Goal: Information Seeking & Learning: Check status

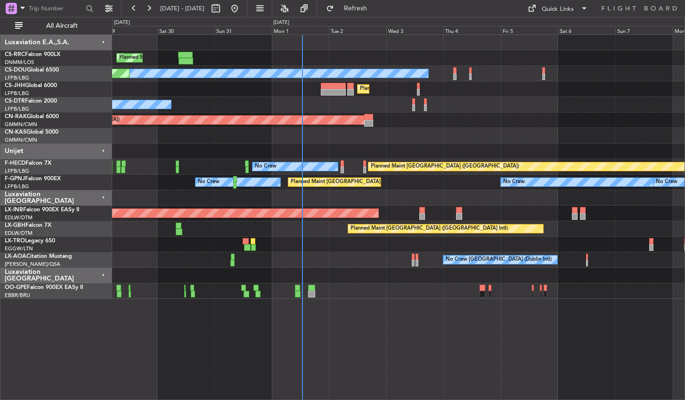
click at [418, 350] on div "Planned Maint [GEOGRAPHIC_DATA] ([GEOGRAPHIC_DATA]) Planned Maint [GEOGRAPHIC_D…" at bounding box center [398, 217] width 573 height 366
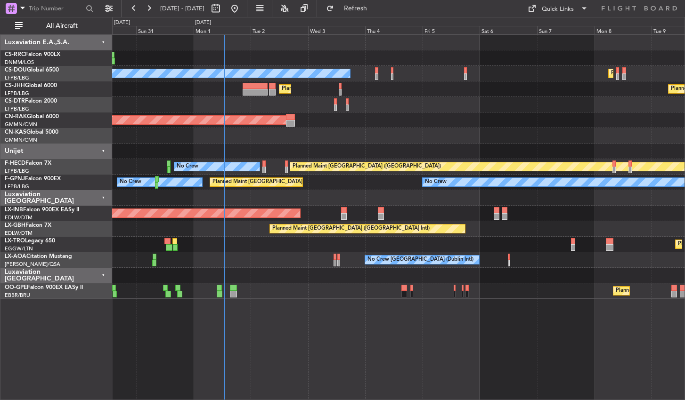
click at [421, 356] on div "Planned Maint [GEOGRAPHIC_DATA] ([GEOGRAPHIC_DATA]) Planned Maint [GEOGRAPHIC_D…" at bounding box center [398, 217] width 573 height 366
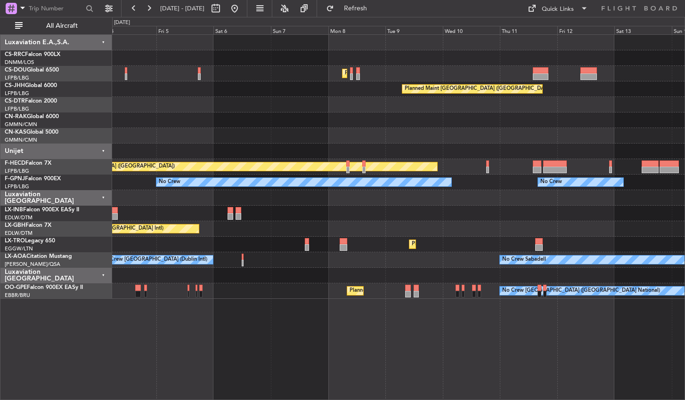
click at [316, 359] on div "Planned Maint [GEOGRAPHIC_DATA] ([GEOGRAPHIC_DATA]) Planned Maint [GEOGRAPHIC_D…" at bounding box center [398, 217] width 573 height 366
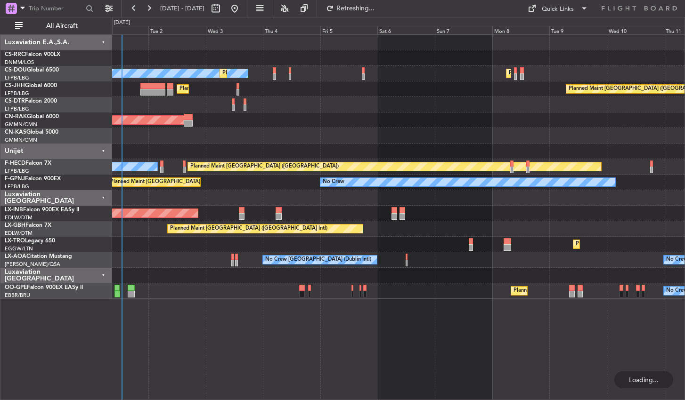
click at [521, 332] on div "Planned Maint [GEOGRAPHIC_DATA] ([GEOGRAPHIC_DATA]) No Crew Planned Maint [GEOG…" at bounding box center [398, 217] width 573 height 366
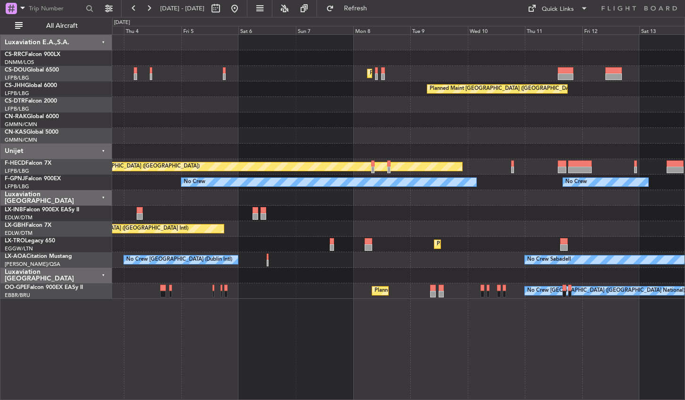
click at [307, 352] on div "Planned Maint [GEOGRAPHIC_DATA] ([GEOGRAPHIC_DATA]) Planned Maint [GEOGRAPHIC_D…" at bounding box center [398, 217] width 573 height 366
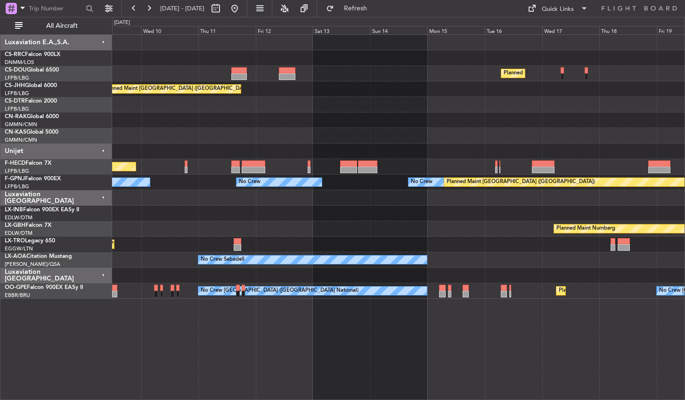
click at [443, 351] on div "Planned Maint [GEOGRAPHIC_DATA] ([GEOGRAPHIC_DATA]) Planned Maint [GEOGRAPHIC_D…" at bounding box center [398, 217] width 573 height 366
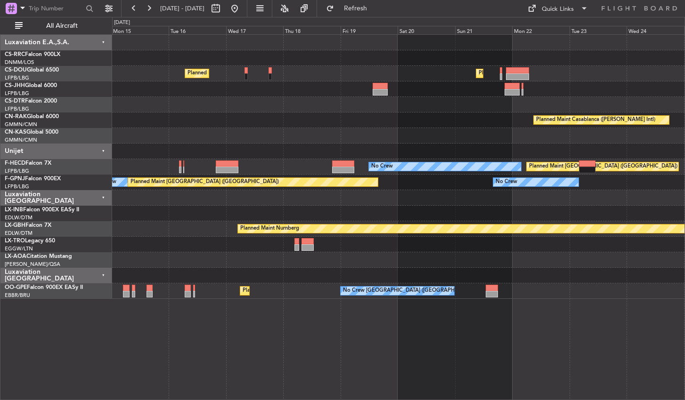
click at [326, 339] on div "Planned Maint [GEOGRAPHIC_DATA] ([GEOGRAPHIC_DATA]) Planned Maint [GEOGRAPHIC_D…" at bounding box center [398, 217] width 573 height 366
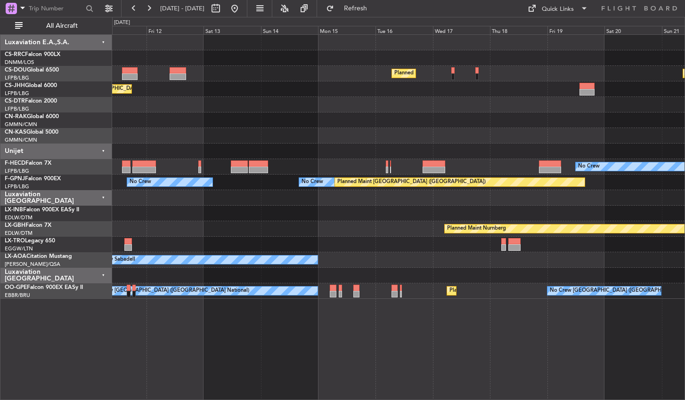
click at [625, 340] on div "Planned Maint [GEOGRAPHIC_DATA] ([GEOGRAPHIC_DATA]) Planned Maint [GEOGRAPHIC_D…" at bounding box center [398, 217] width 573 height 366
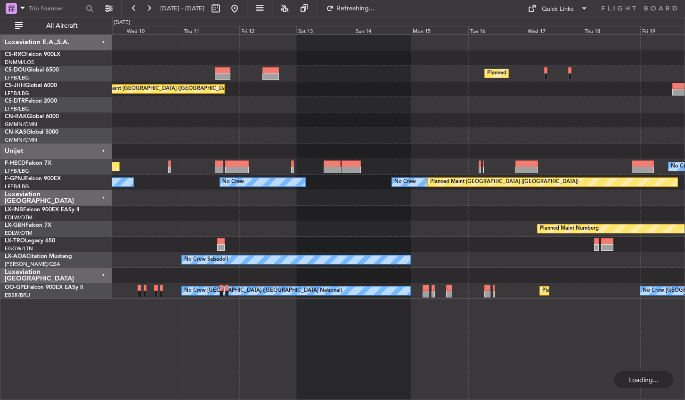
click at [429, 347] on div "Planned Maint [GEOGRAPHIC_DATA] ([GEOGRAPHIC_DATA]) Planned Maint [GEOGRAPHIC_D…" at bounding box center [398, 217] width 573 height 366
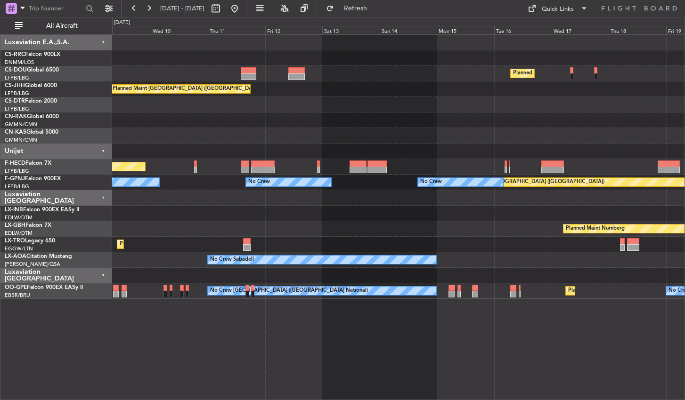
click at [244, 355] on div "Planned Maint [GEOGRAPHIC_DATA] ([GEOGRAPHIC_DATA]) Planned Maint [GEOGRAPHIC_D…" at bounding box center [398, 217] width 573 height 366
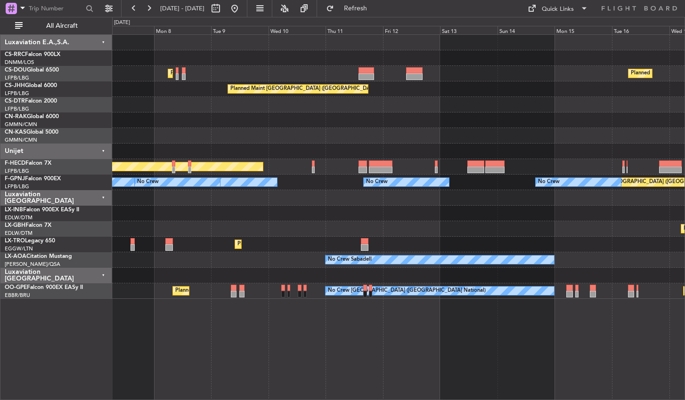
click at [396, 337] on div "Planned Maint [GEOGRAPHIC_DATA] ([GEOGRAPHIC_DATA]) Planned Maint [GEOGRAPHIC_D…" at bounding box center [398, 217] width 573 height 366
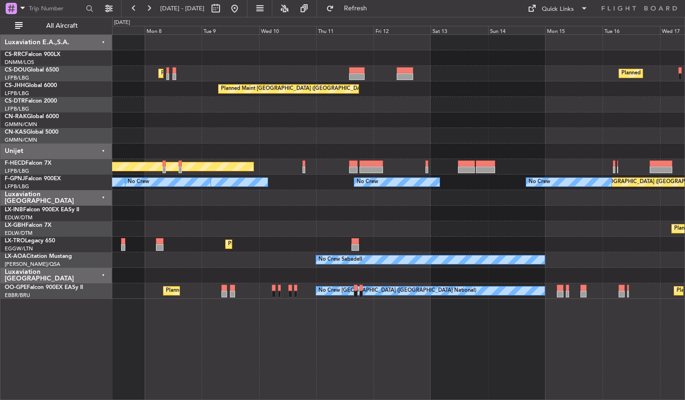
click at [602, 330] on div "Planned Maint [GEOGRAPHIC_DATA] ([GEOGRAPHIC_DATA]) Planned Maint [GEOGRAPHIC_D…" at bounding box center [398, 217] width 573 height 366
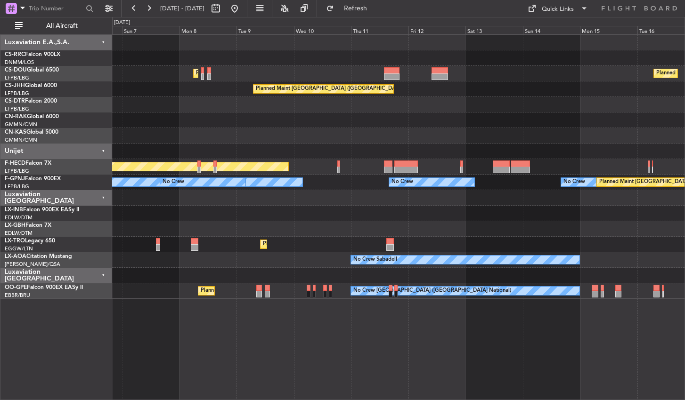
click at [81, 291] on div "Planned Maint [GEOGRAPHIC_DATA] ([GEOGRAPHIC_DATA]) Planned Maint [GEOGRAPHIC_D…" at bounding box center [342, 208] width 685 height 383
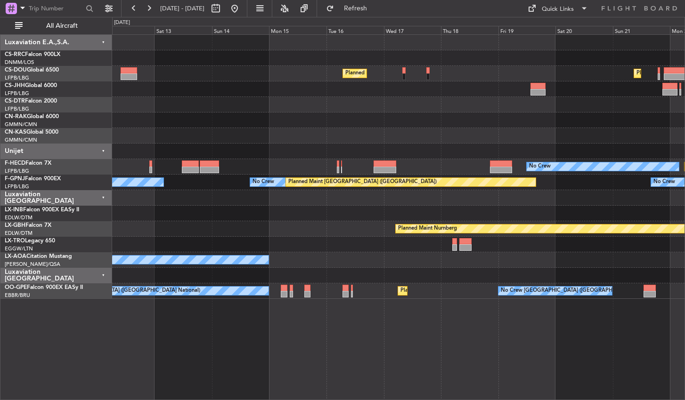
click at [0, 314] on html "[DATE] - [DATE] Refresh Quick Links All Aircraft Planned Maint [GEOGRAPHIC_DATA…" at bounding box center [342, 200] width 685 height 400
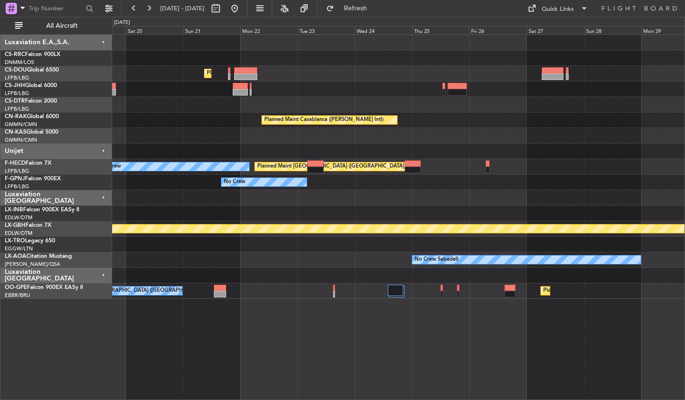
click at [0, 311] on html "[DATE] - [DATE] Refresh Quick Links All Aircraft Planned Maint [GEOGRAPHIC_DATA…" at bounding box center [342, 200] width 685 height 400
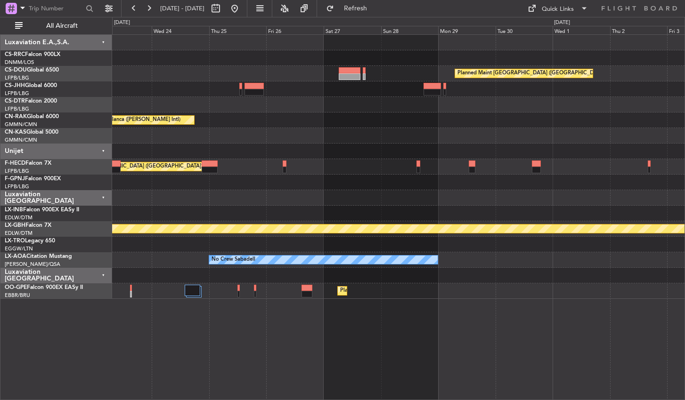
click at [171, 333] on div "Planned Maint [GEOGRAPHIC_DATA] ([GEOGRAPHIC_DATA]) Planned Maint [GEOGRAPHIC_D…" at bounding box center [398, 217] width 573 height 366
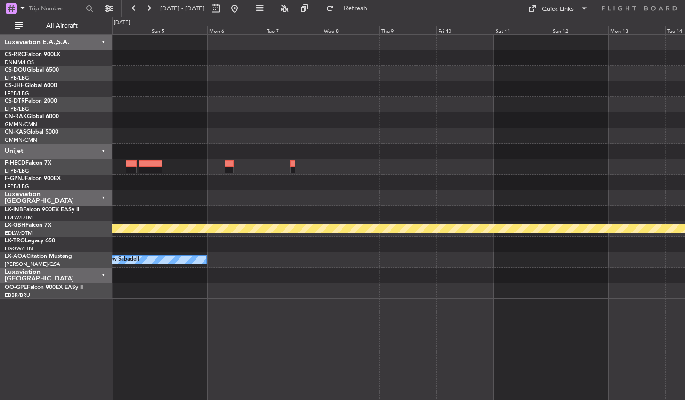
click at [36, 311] on div "Planned Maint Nurnberg No Crew Sabadell Luxaviation E.A.,S.A. CS-RRC Falcon 900…" at bounding box center [342, 208] width 685 height 383
click at [242, 9] on button at bounding box center [234, 8] width 15 height 15
